Goal: Task Accomplishment & Management: Use online tool/utility

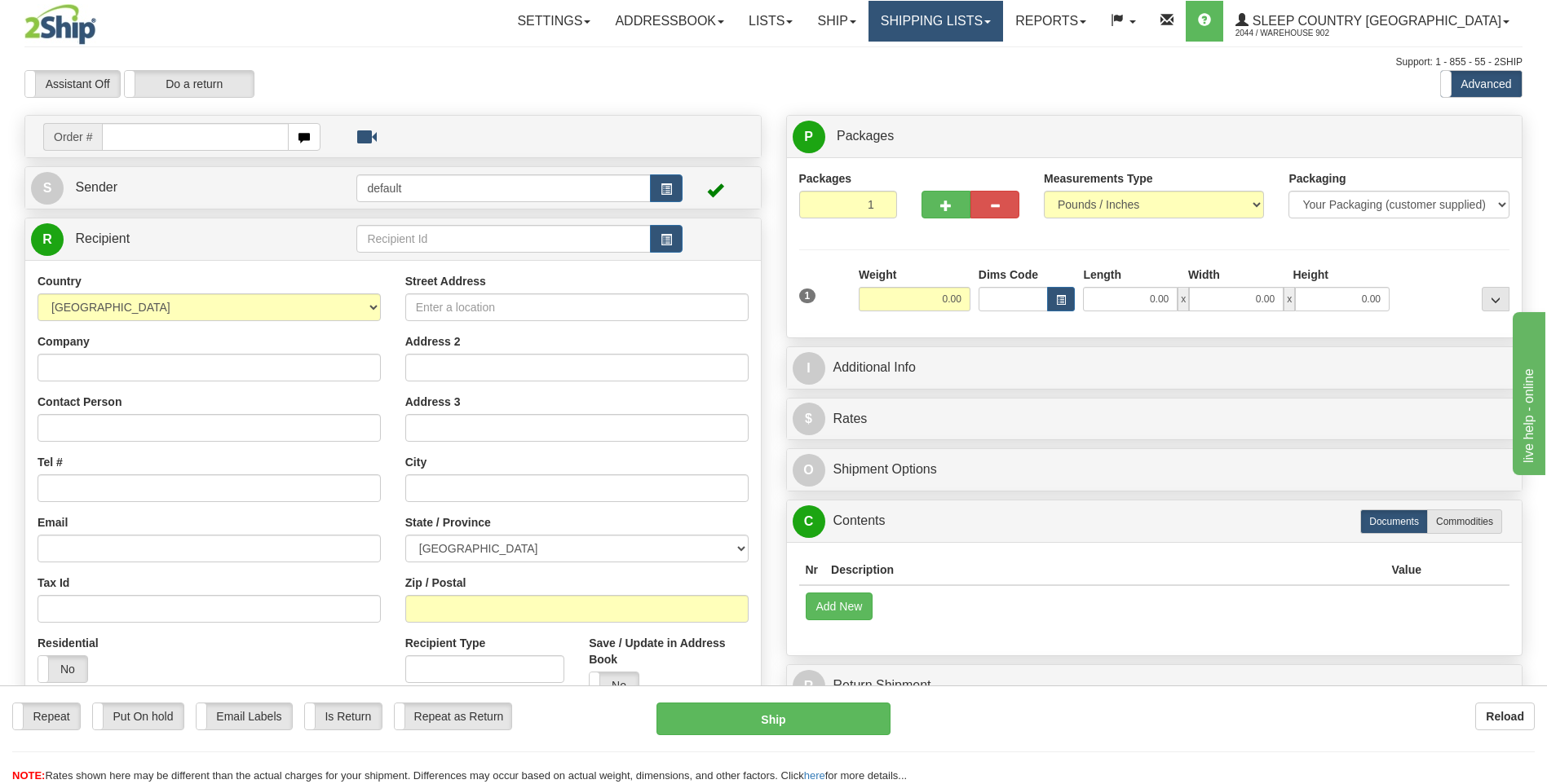
click at [1003, 23] on link "Shipping lists" at bounding box center [936, 21] width 135 height 41
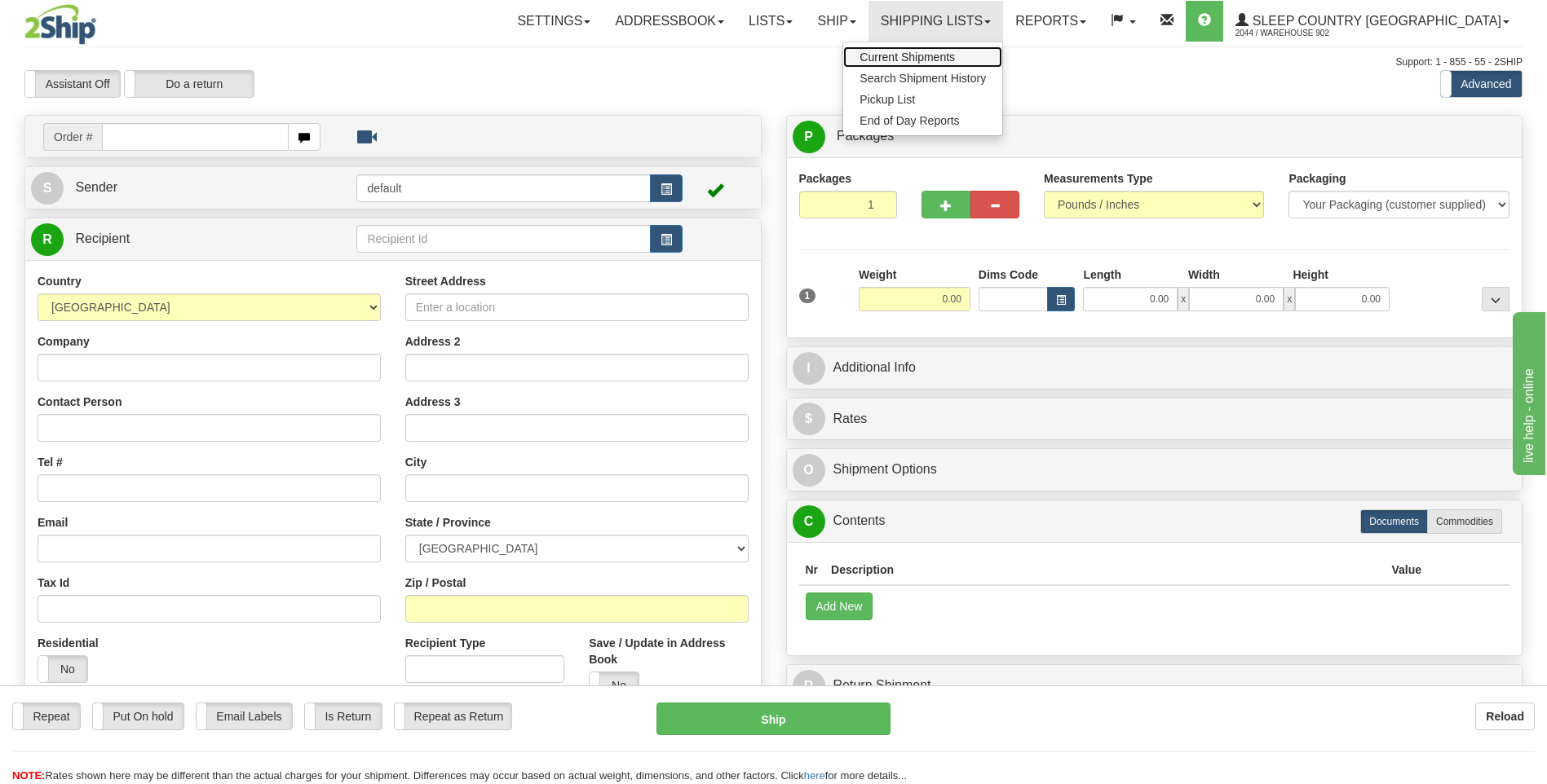
click at [1002, 49] on link "Current Shipments" at bounding box center [922, 57] width 159 height 21
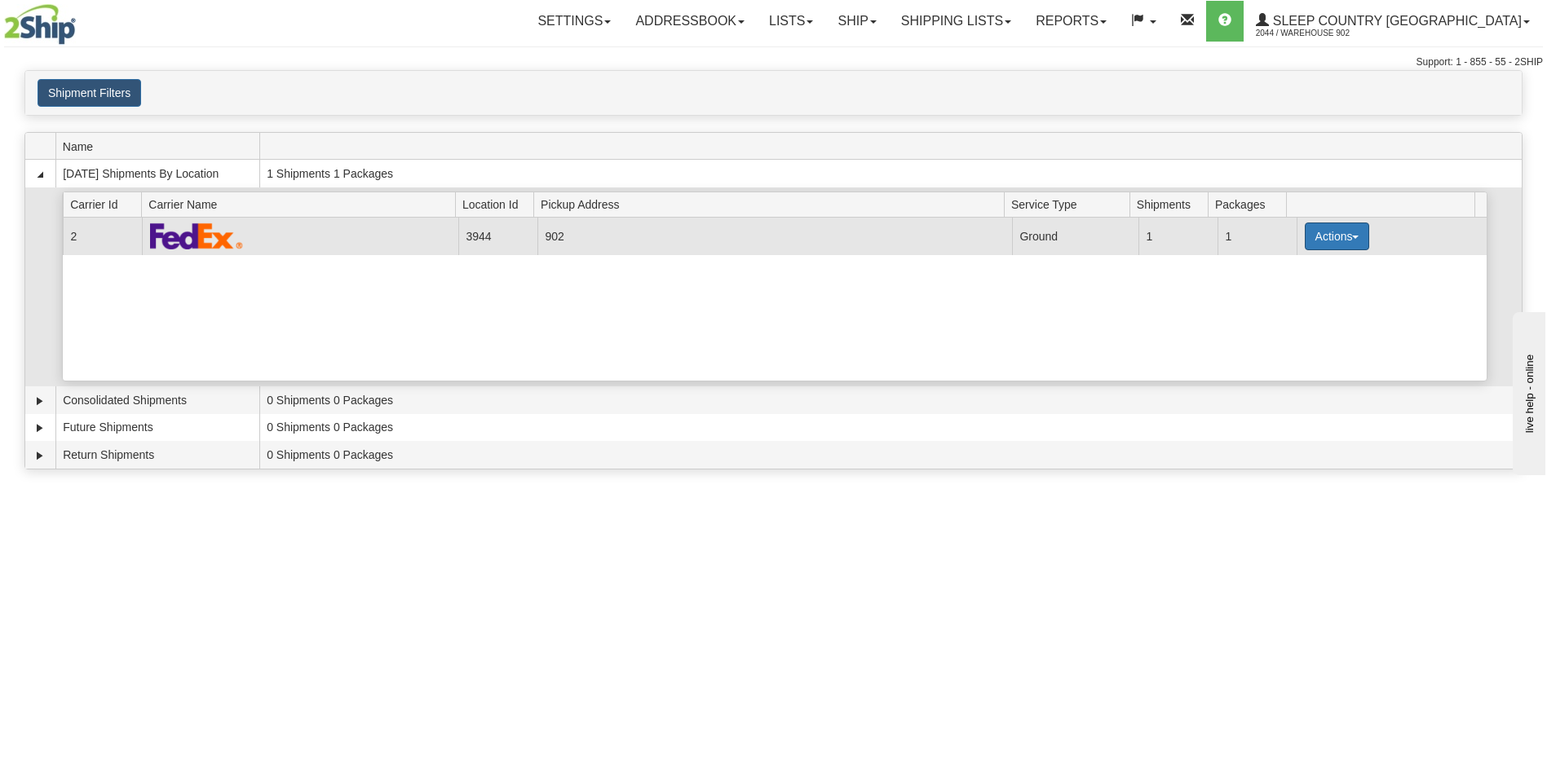
click at [1316, 237] on button "Actions" at bounding box center [1337, 237] width 66 height 28
click at [1310, 294] on link "Close" at bounding box center [1302, 288] width 130 height 21
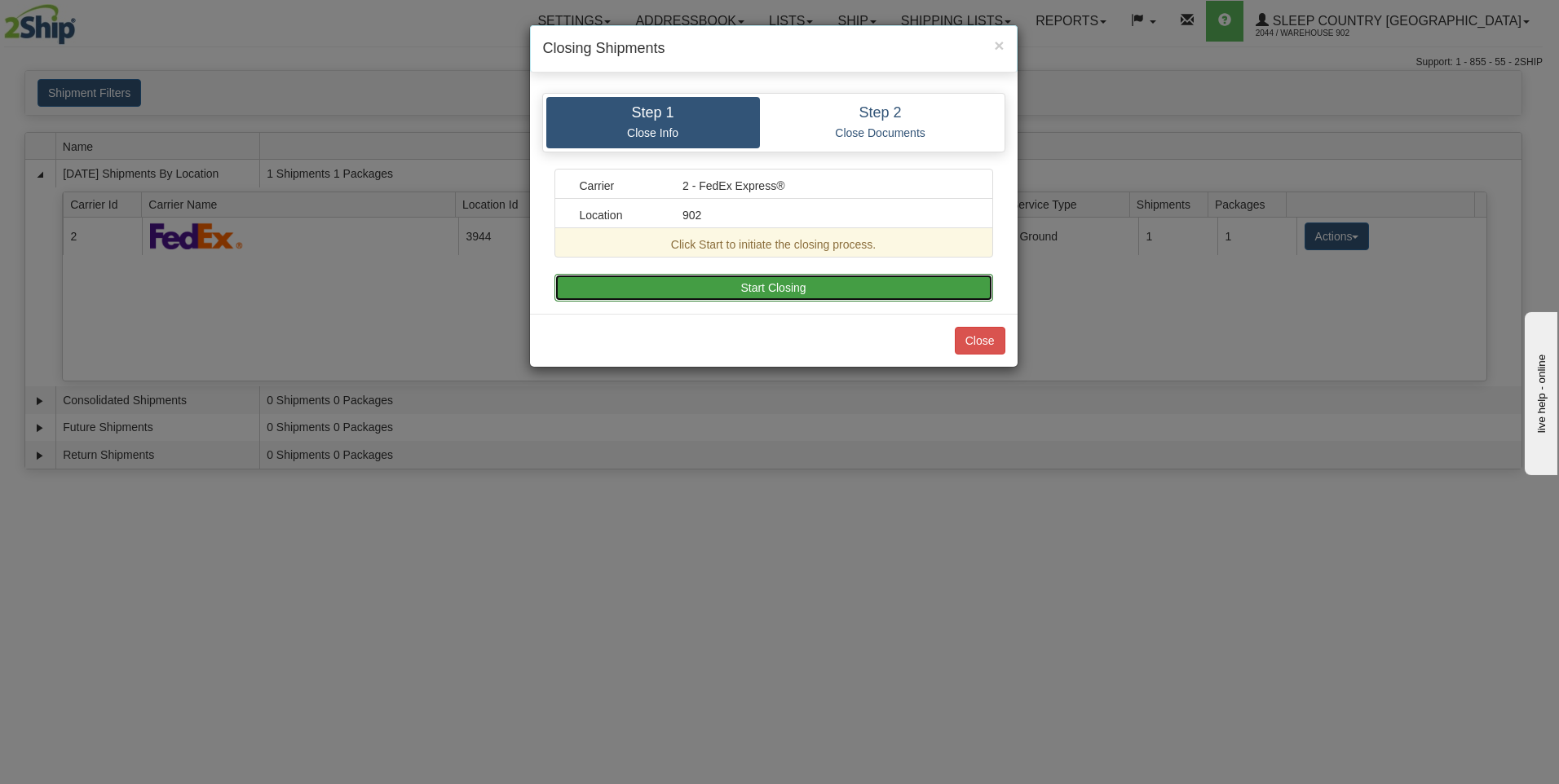
click at [945, 279] on button "Start Closing" at bounding box center [774, 288] width 438 height 28
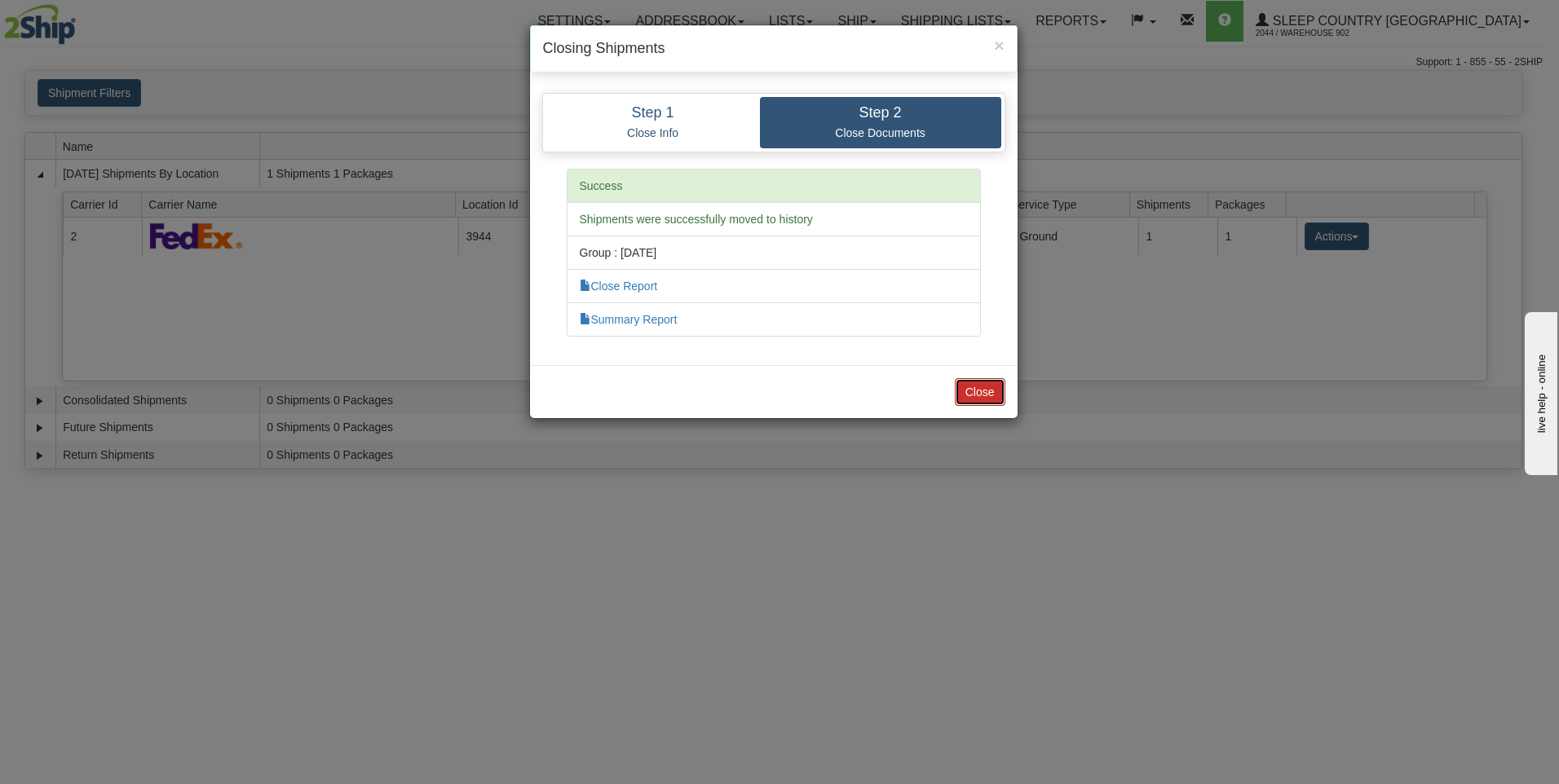
click at [976, 396] on button "Close" at bounding box center [980, 392] width 51 height 28
